Goal: Information Seeking & Learning: Learn about a topic

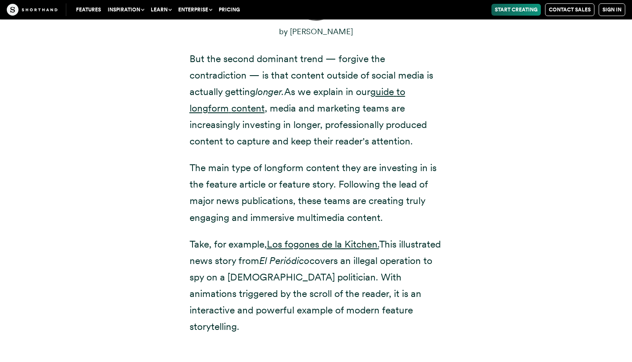
scroll to position [311, 0]
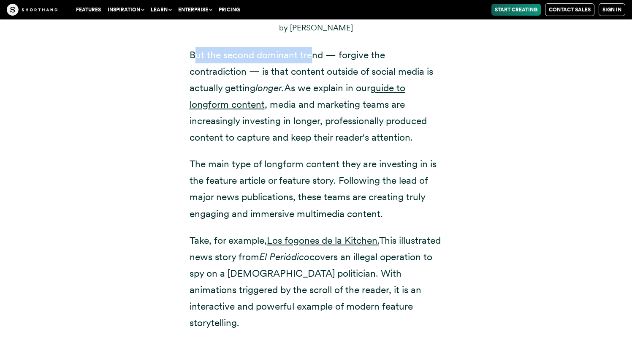
drag, startPoint x: 197, startPoint y: 54, endPoint x: 381, endPoint y: 56, distance: 184.1
click at [381, 56] on p "But the second dominant trend — forgive the contradiction — is that content out…" at bounding box center [316, 96] width 253 height 99
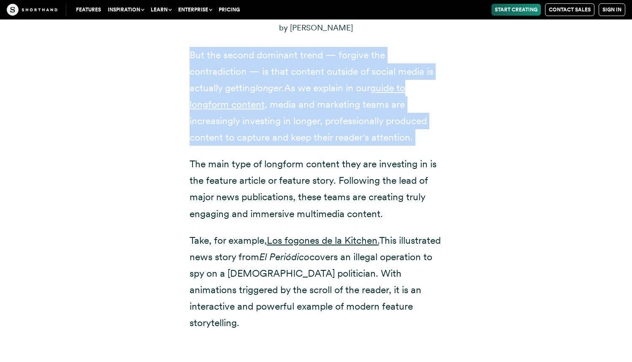
click at [381, 56] on p "But the second dominant trend — forgive the contradiction — is that content out…" at bounding box center [316, 96] width 253 height 99
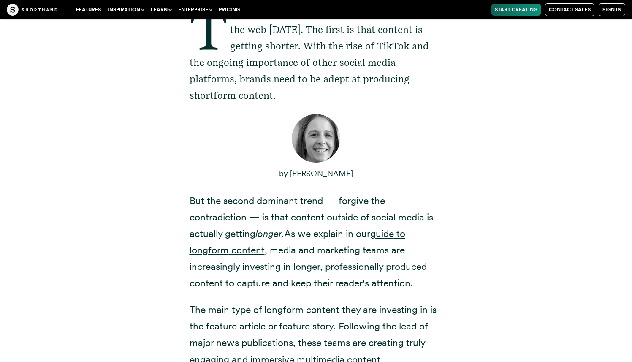
scroll to position [98, 0]
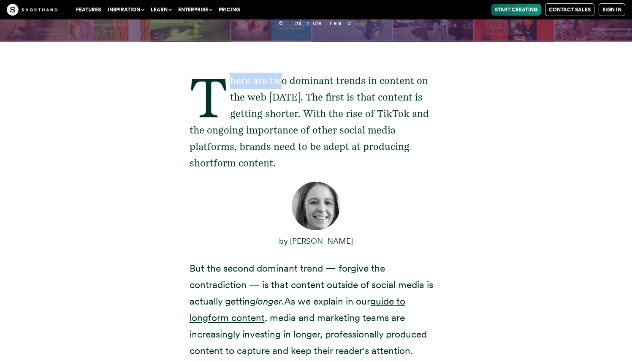
drag, startPoint x: 224, startPoint y: 78, endPoint x: 281, endPoint y: 77, distance: 56.6
click at [281, 77] on p "There are two dominant trends in content on the web [DATE]. The first is that c…" at bounding box center [316, 122] width 253 height 99
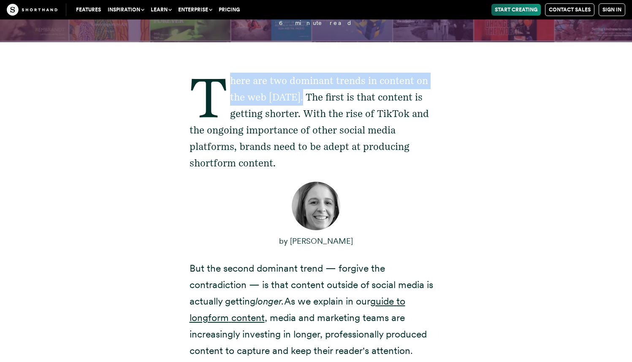
drag, startPoint x: 231, startPoint y: 80, endPoint x: 298, endPoint y: 97, distance: 69.3
click at [298, 97] on p "There are two dominant trends in content on the web [DATE]. The first is that c…" at bounding box center [316, 122] width 253 height 99
drag, startPoint x: 298, startPoint y: 97, endPoint x: 213, endPoint y: 87, distance: 86.0
click at [213, 87] on p "There are two dominant trends in content on the web [DATE]. The first is that c…" at bounding box center [316, 122] width 253 height 99
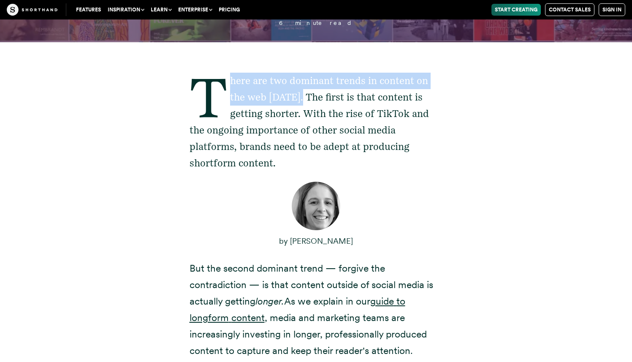
click at [213, 87] on p "There are two dominant trends in content on the web [DATE]. The first is that c…" at bounding box center [316, 122] width 253 height 99
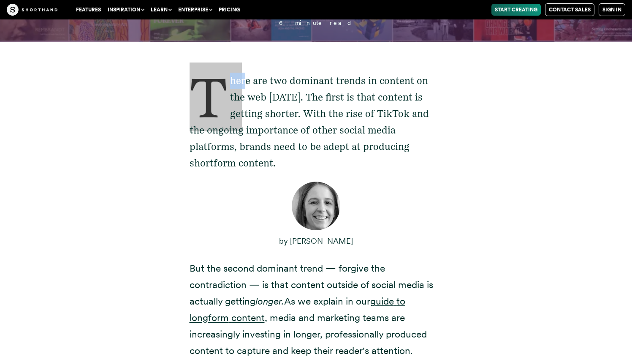
drag, startPoint x: 194, startPoint y: 90, endPoint x: 247, endPoint y: 88, distance: 52.8
click at [247, 88] on p "There are two dominant trends in content on the web [DATE]. The first is that c…" at bounding box center [316, 122] width 253 height 99
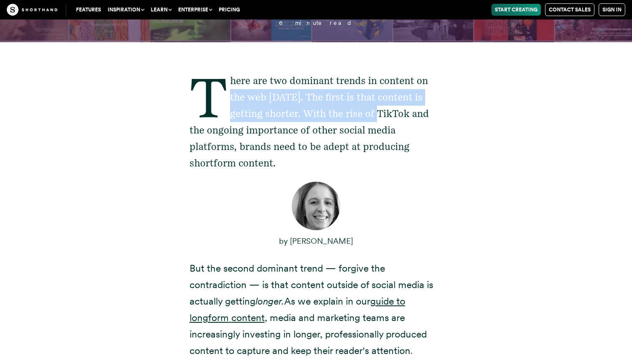
drag, startPoint x: 228, startPoint y: 95, endPoint x: 383, endPoint y: 106, distance: 154.9
click at [383, 106] on p "There are two dominant trends in content on the web [DATE]. The first is that c…" at bounding box center [316, 122] width 253 height 99
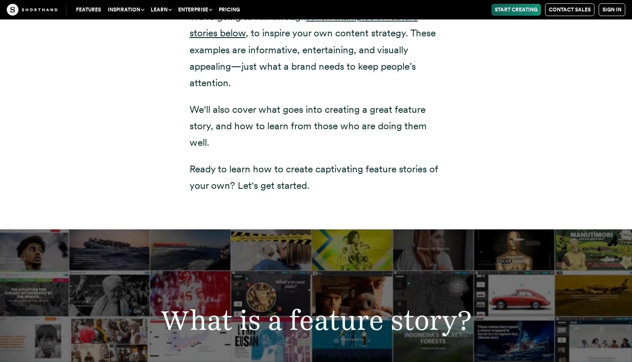
scroll to position [1259, 0]
